Goal: Use online tool/utility

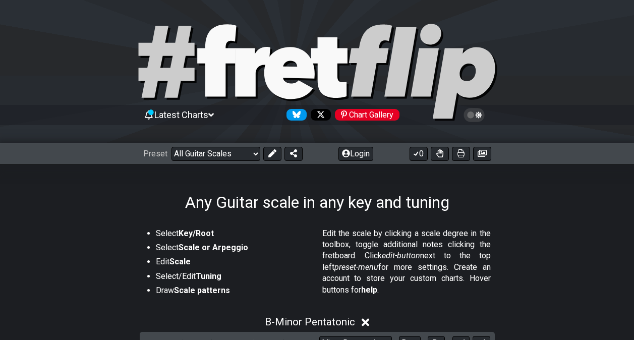
scroll to position [277, 0]
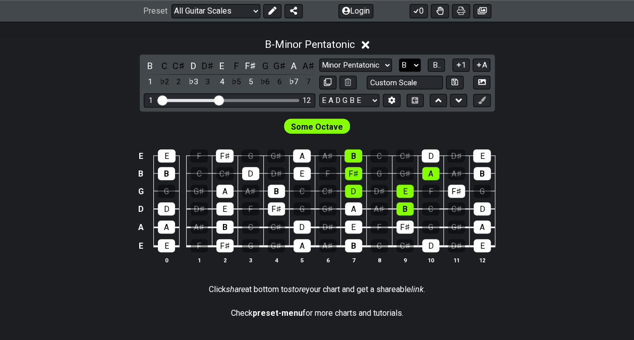
click at [419, 63] on select "A♭ A A♯ B♭ B C C♯ D♭ D D♯ E♭ E F F♯ G♭ G G♯" at bounding box center [410, 66] width 22 height 14
select select "A#"
click at [399, 59] on select "A♭ A A♯ B♭ B C C♯ D♭ D D♯ E♭ E F F♯ G♭ G G♯" at bounding box center [410, 66] width 22 height 14
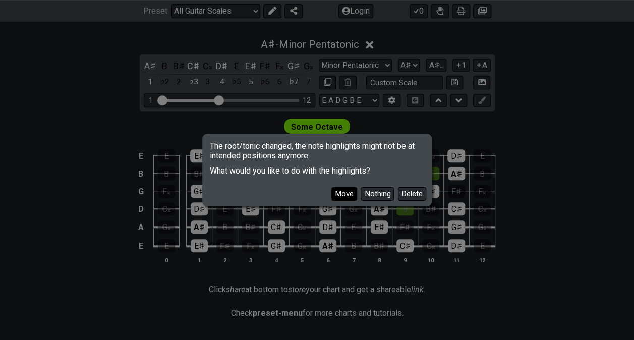
click at [356, 197] on button "Move" at bounding box center [344, 194] width 26 height 14
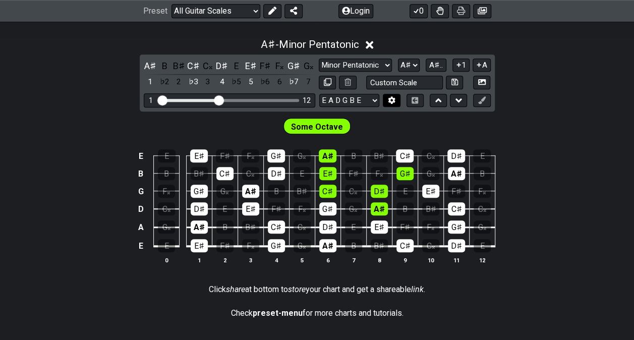
click at [394, 102] on icon at bounding box center [392, 100] width 8 height 8
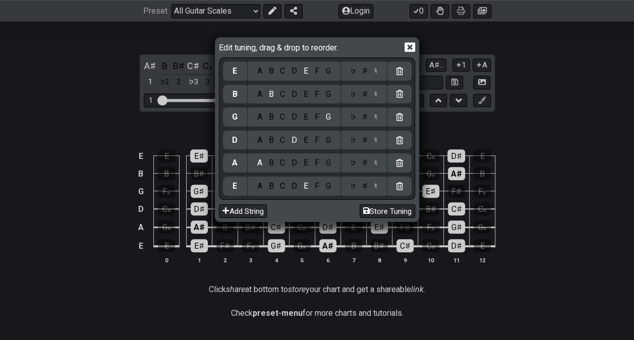
click at [498, 135] on div "Edit tuning, drag & drop to reorder. E A B C D E F G ♭ ♯ ♮ B A B C D E F G ♭ ♯ …" at bounding box center [317, 170] width 634 height 340
click at [409, 45] on icon at bounding box center [410, 47] width 11 height 11
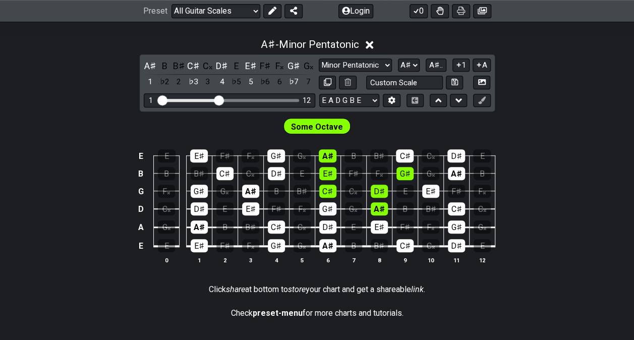
click at [409, 45] on div "A♯ - Minor Pentatonic" at bounding box center [317, 41] width 634 height 19
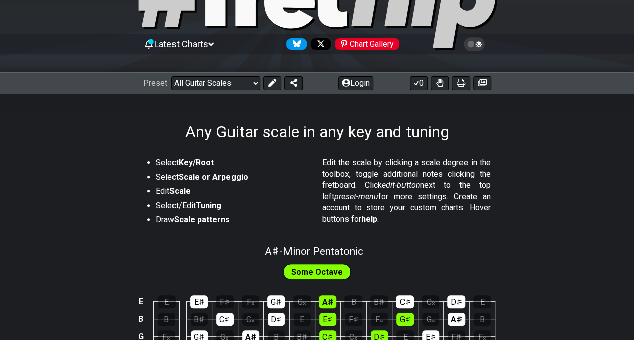
scroll to position [22, 0]
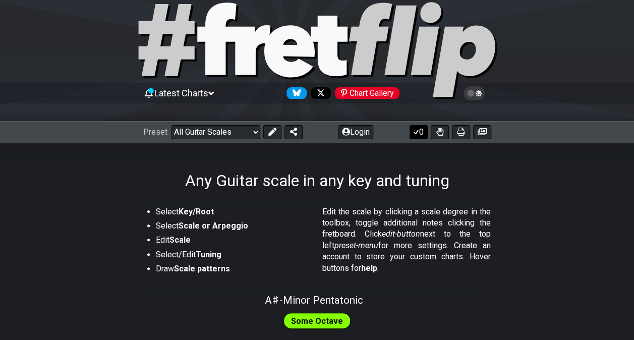
click at [417, 133] on icon at bounding box center [416, 132] width 10 height 8
click at [416, 132] on icon at bounding box center [416, 132] width 5 height 5
click at [255, 131] on select "Welcome to #fretflip! Initial Preset Custom Preset Minor Pentatonic Major Penta…" at bounding box center [216, 132] width 89 height 14
click at [172, 125] on select "Welcome to #fretflip! Initial Preset Custom Preset Minor Pentatonic Major Penta…" at bounding box center [216, 132] width 89 height 14
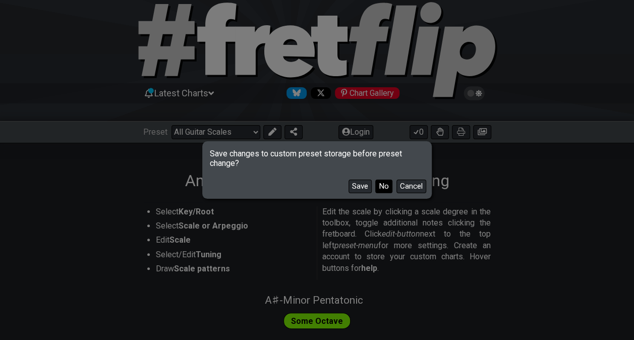
click at [380, 181] on button "No" at bounding box center [383, 187] width 17 height 14
select select "/minor-pentatonic"
select select "C"
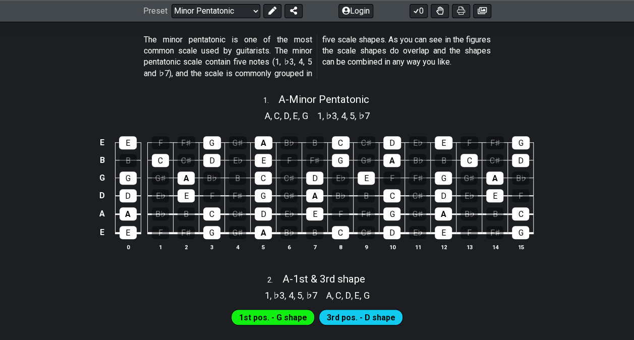
scroll to position [196, 0]
